Goal: Browse casually

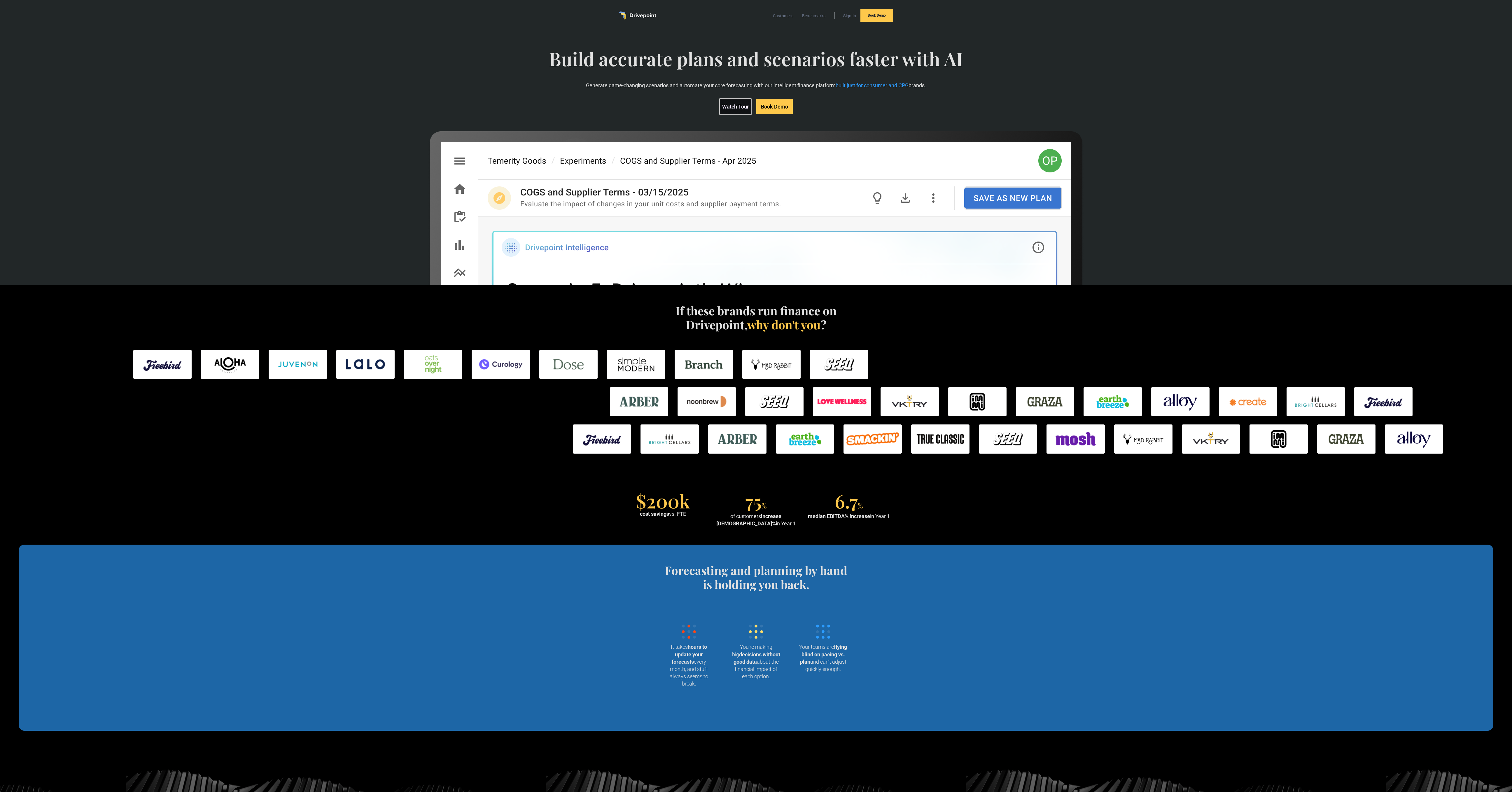
scroll to position [51, 0]
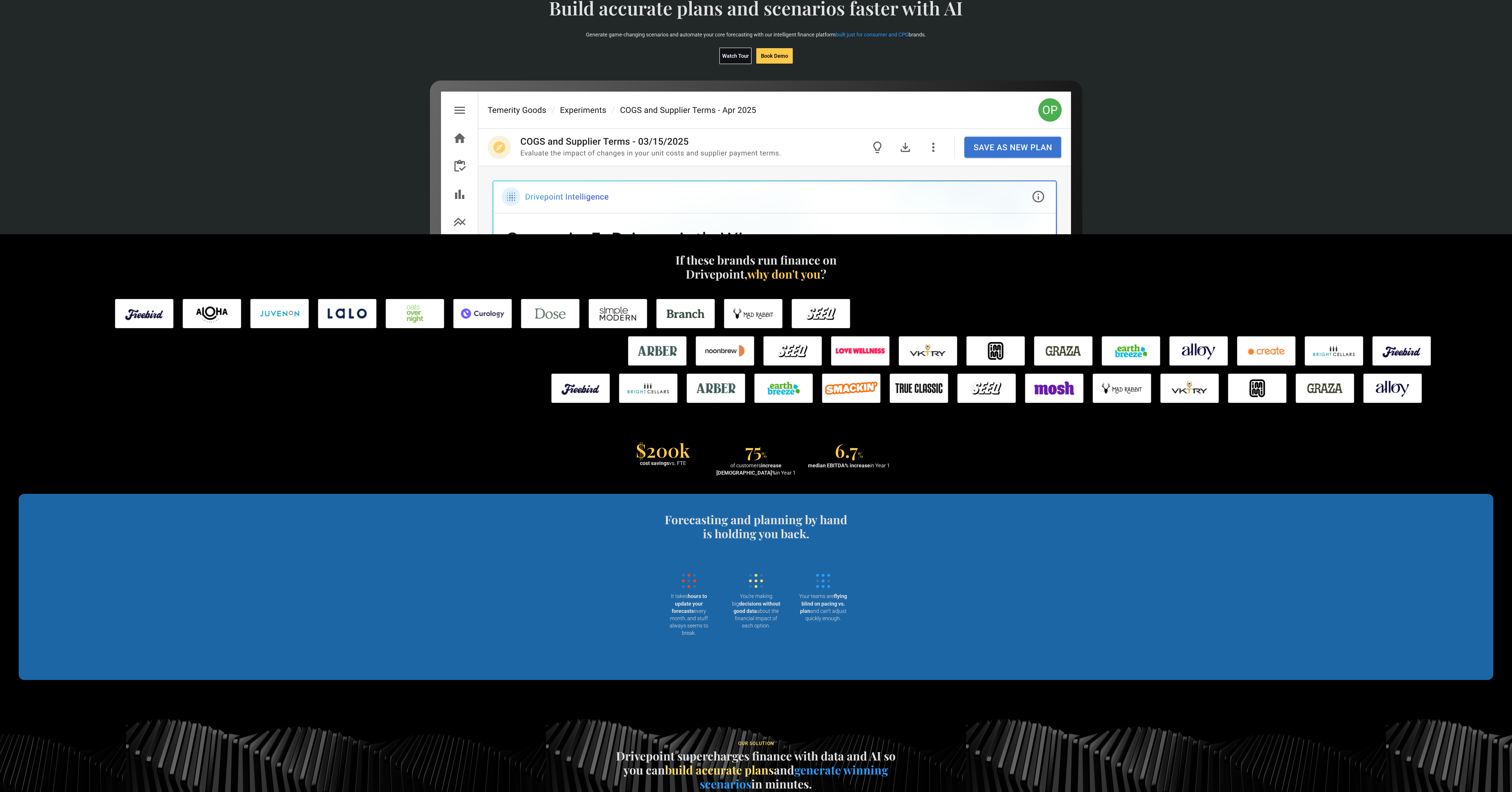
click at [151, 309] on img at bounding box center [143, 313] width 58 height 29
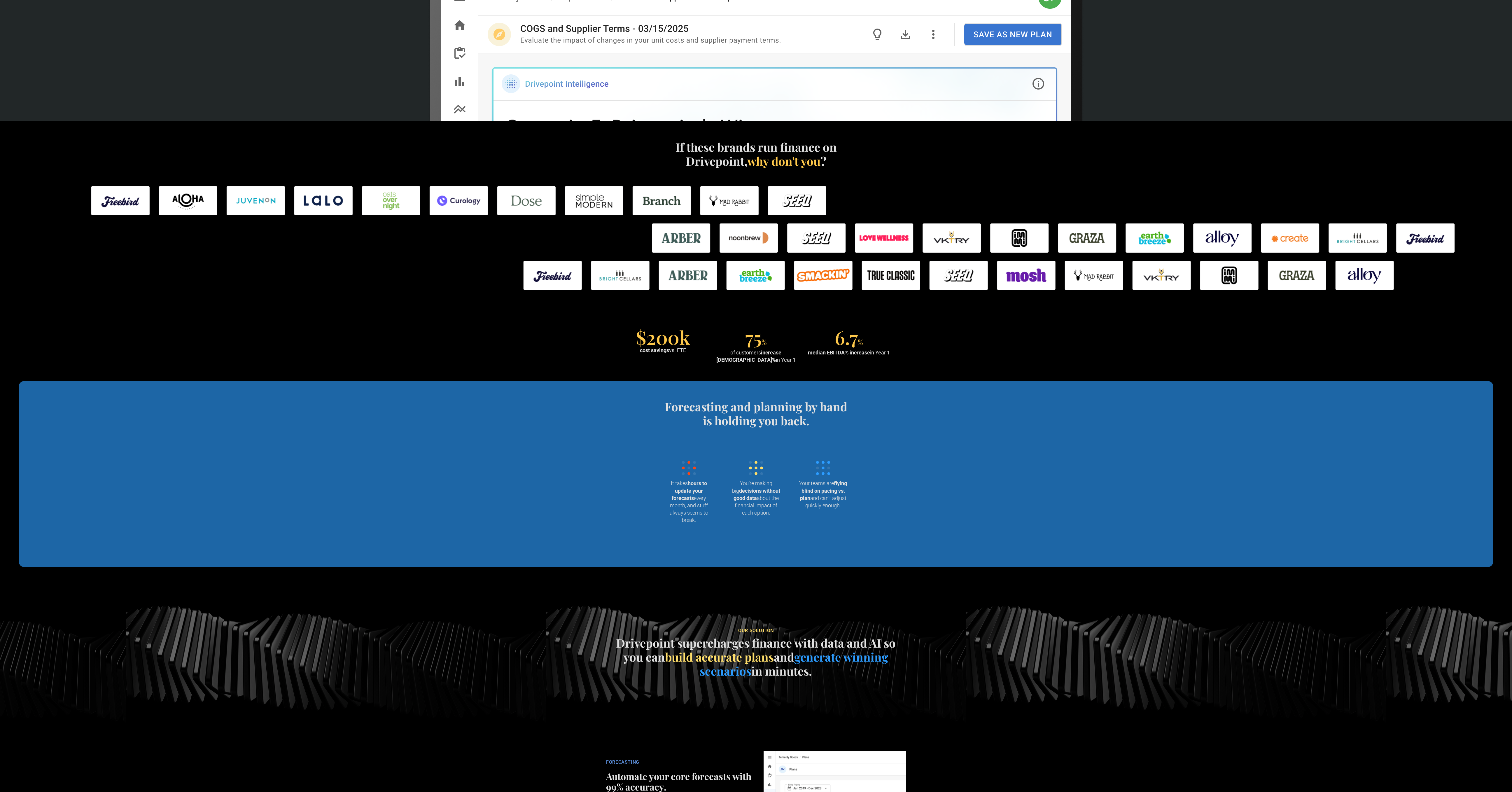
scroll to position [167, 0]
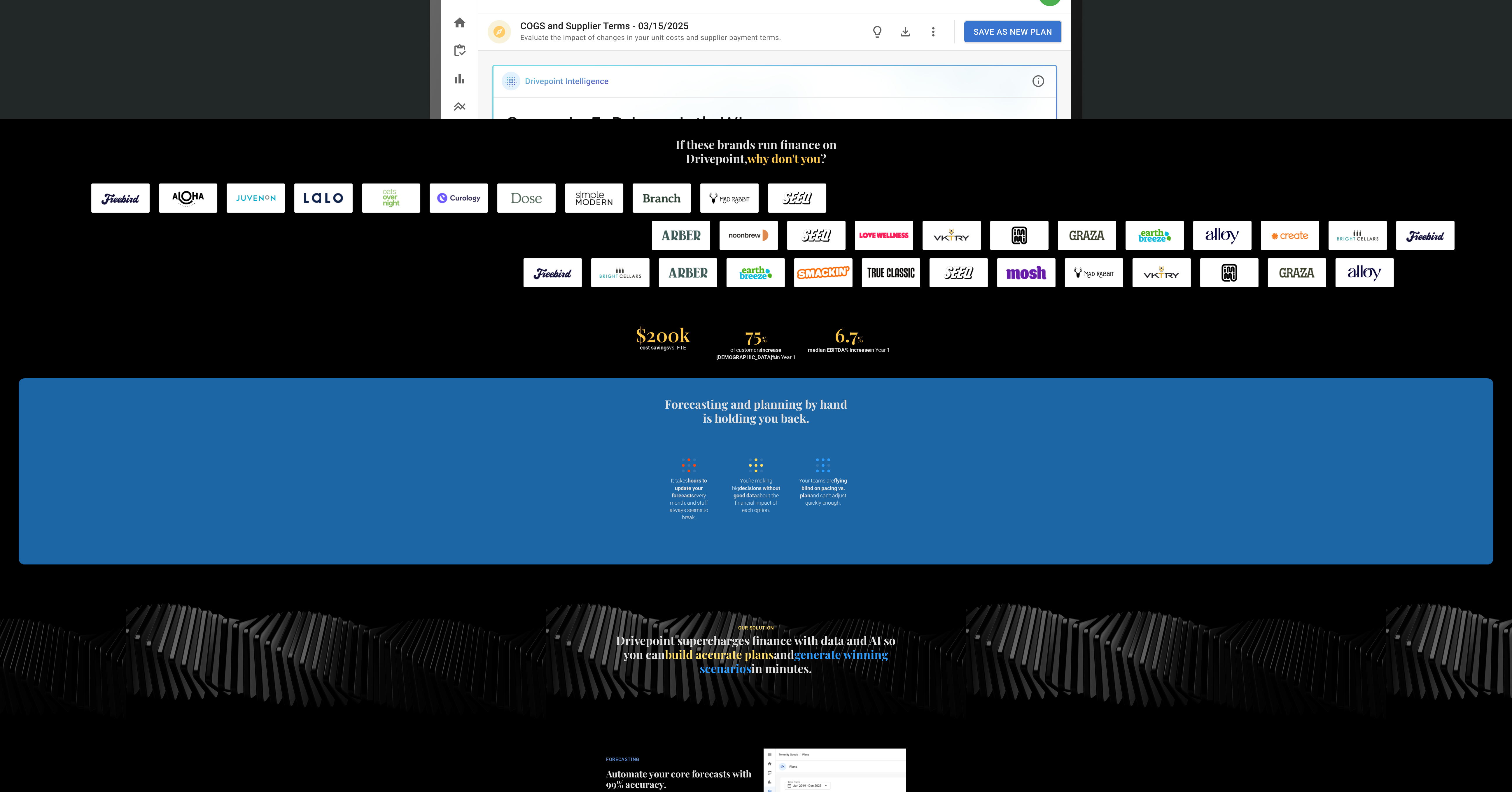
click at [544, 276] on img at bounding box center [552, 273] width 58 height 29
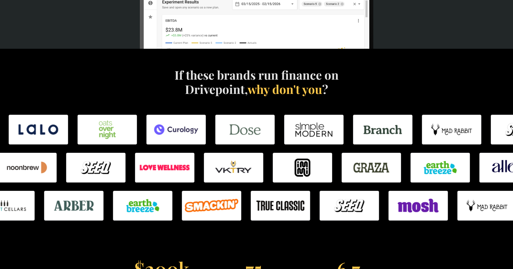
scroll to position [267, 0]
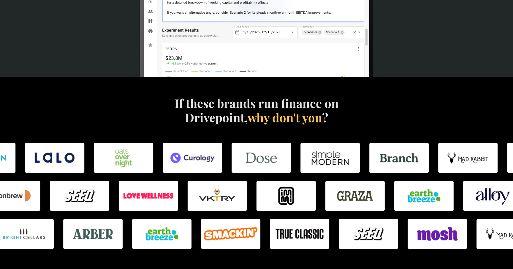
click at [252, 164] on img at bounding box center [261, 158] width 59 height 30
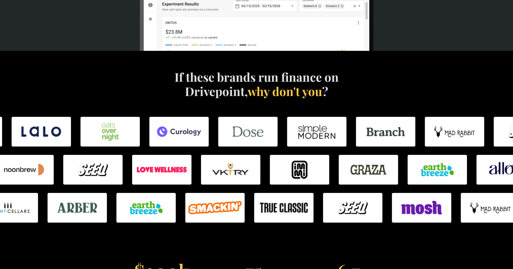
scroll to position [346, 0]
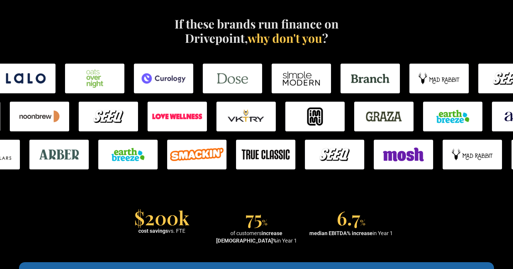
click at [142, 140] on img at bounding box center [127, 155] width 59 height 30
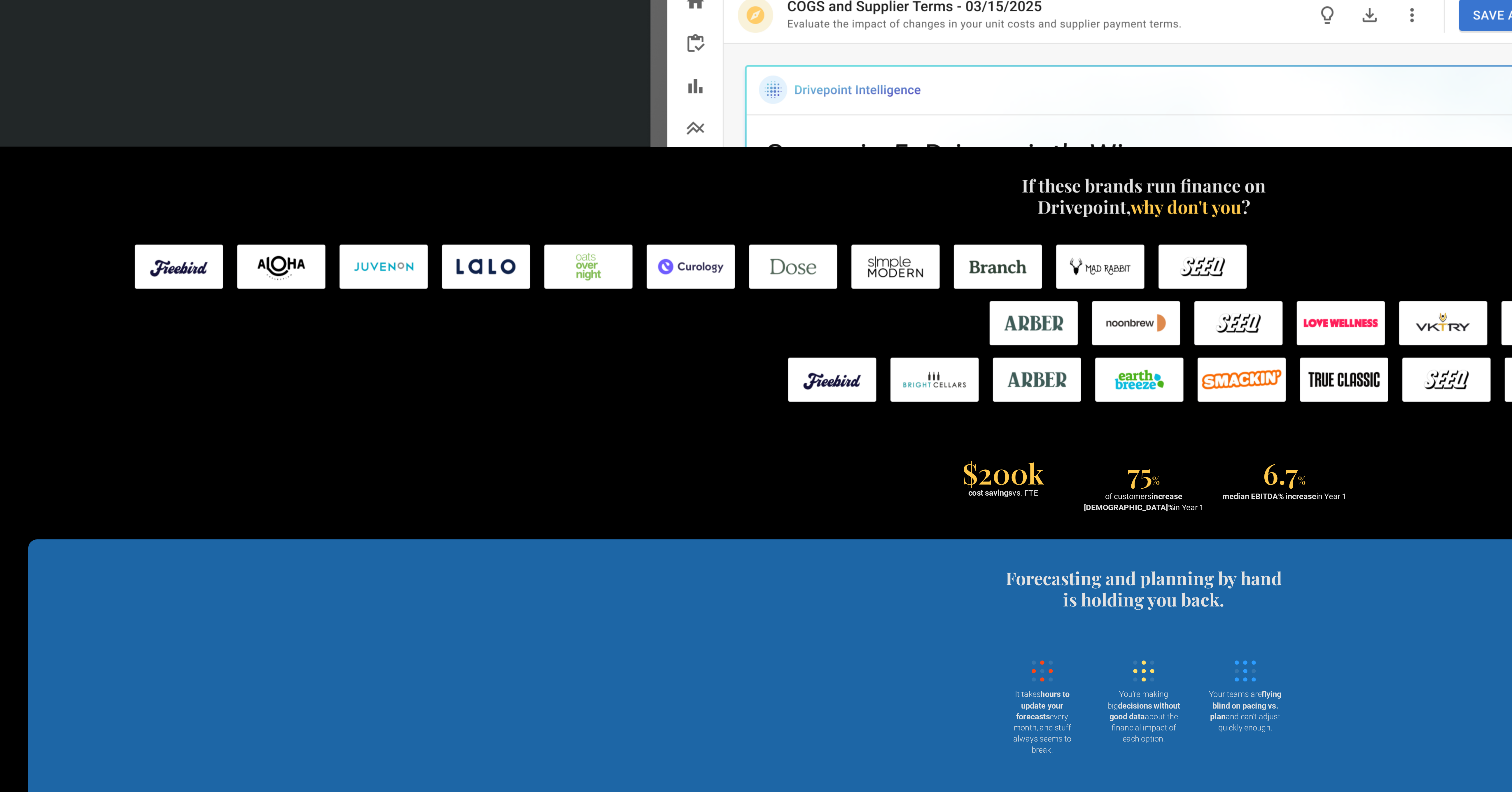
scroll to position [33, 0]
